Goal: Transaction & Acquisition: Purchase product/service

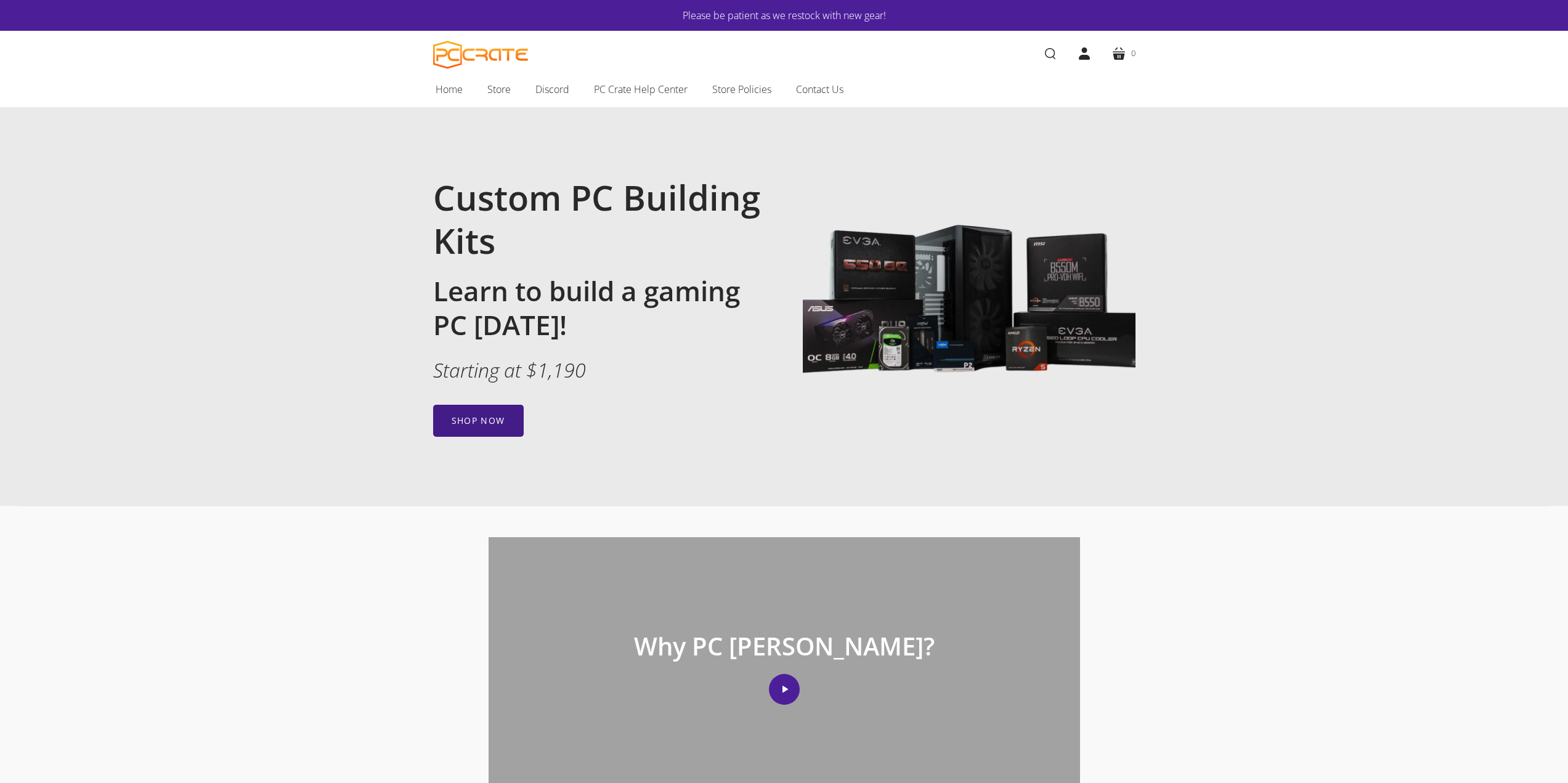
click at [489, 415] on link "Shop now" at bounding box center [479, 421] width 91 height 32
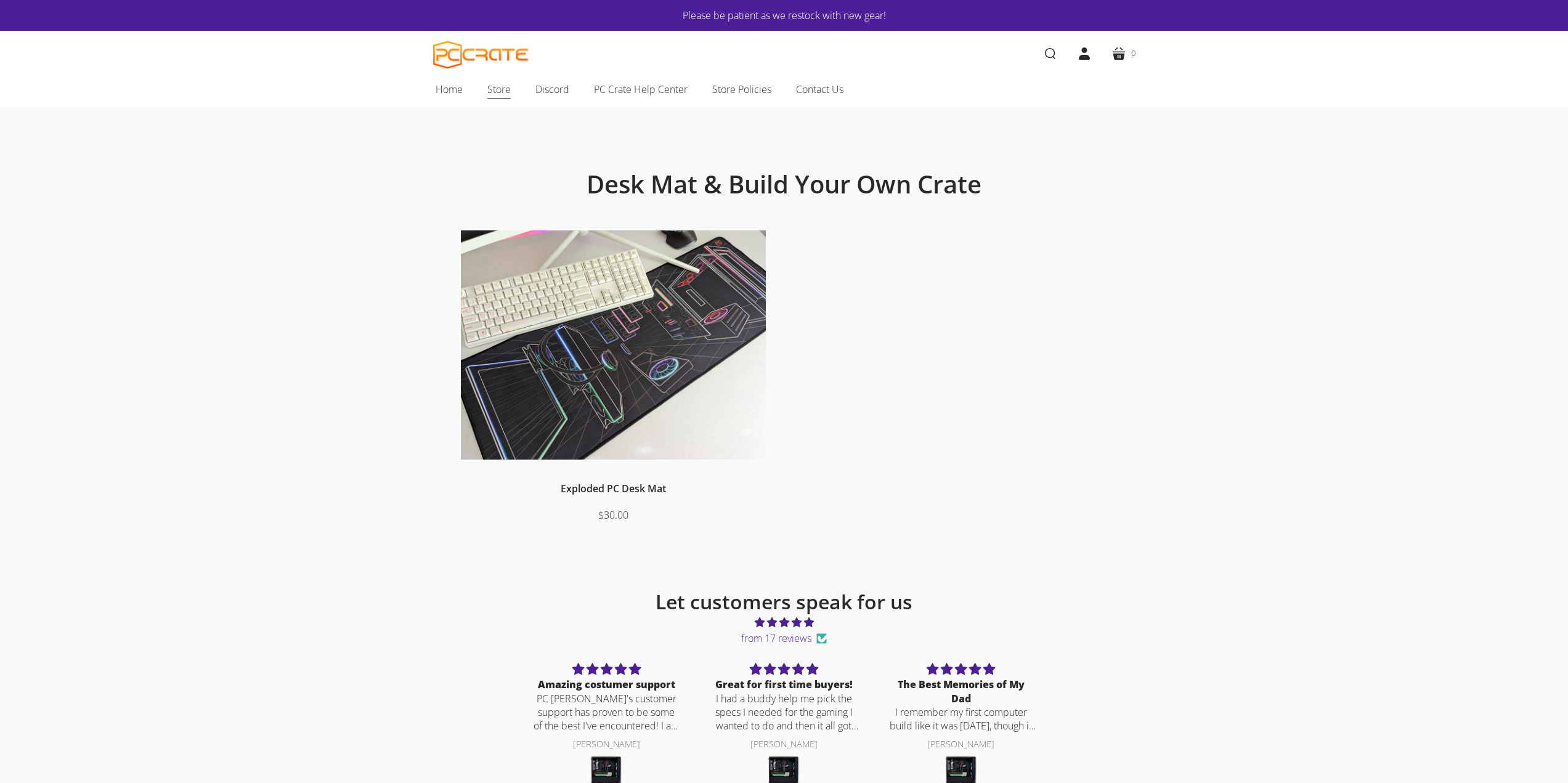
click at [498, 93] on span "Store" at bounding box center [498, 89] width 23 height 16
